Goal: Communication & Community: Answer question/provide support

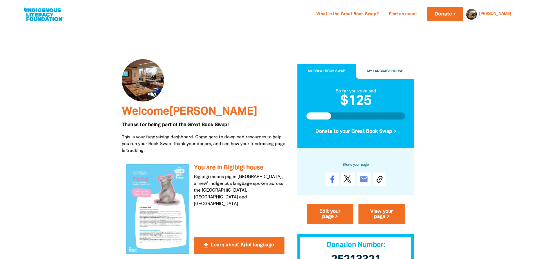
click at [403, 99] on h2 "$125" at bounding box center [356, 101] width 99 height 14
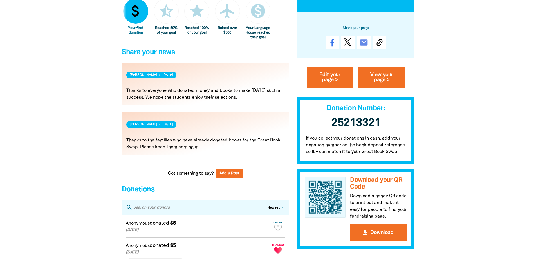
scroll to position [450, 0]
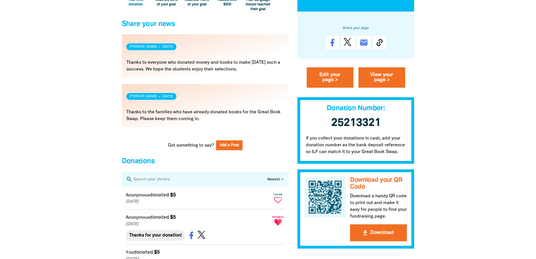
click at [278, 203] on icon "Paginated content" at bounding box center [278, 199] width 8 height 6
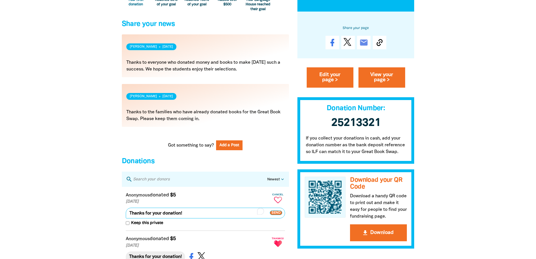
click at [277, 215] on span "Send" at bounding box center [276, 212] width 12 height 5
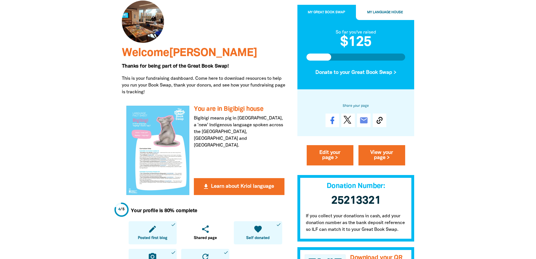
scroll to position [84, 0]
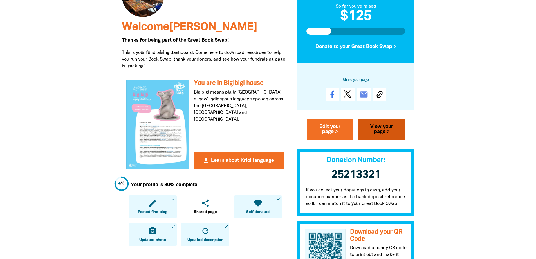
click at [377, 127] on link "View your page >" at bounding box center [382, 129] width 47 height 20
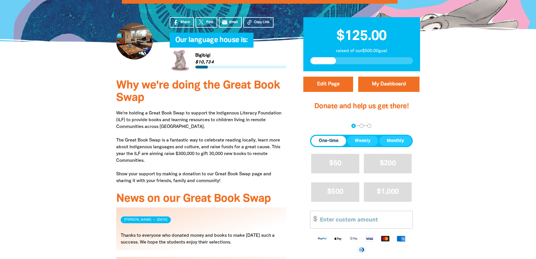
scroll to position [141, 0]
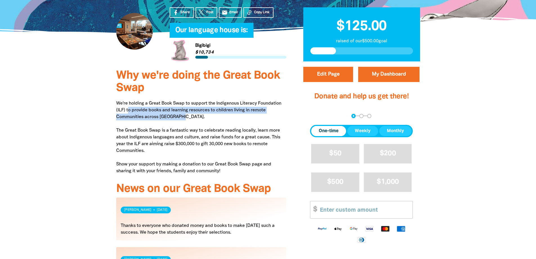
drag, startPoint x: 128, startPoint y: 110, endPoint x: 188, endPoint y: 115, distance: 60.5
click at [188, 115] on p "We're holding a Great Book Swap to support the Indigenous Literacy Foundation (…" at bounding box center [201, 137] width 170 height 74
copy p "o provide books and learning resources to children living in remote Communities…"
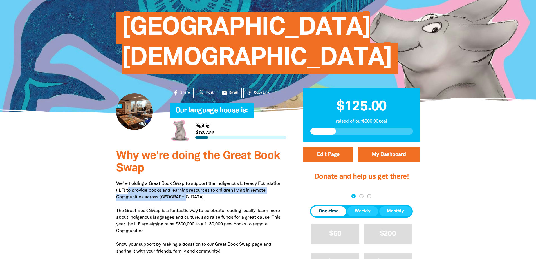
scroll to position [0, 0]
